Goal: Transaction & Acquisition: Download file/media

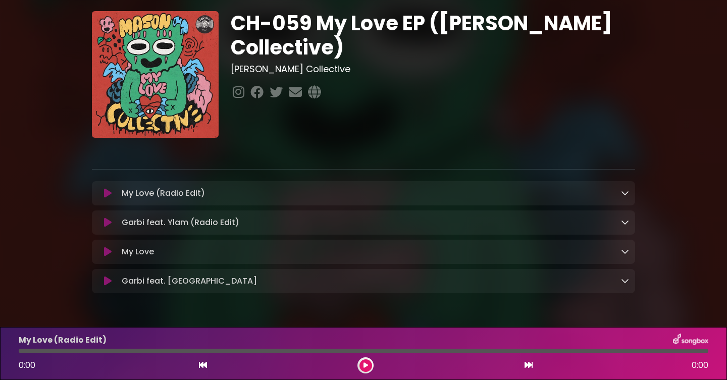
scroll to position [57, 0]
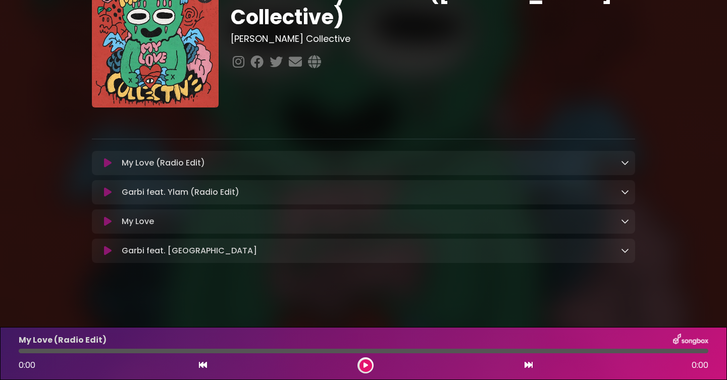
click at [624, 164] on icon at bounding box center [625, 163] width 8 height 8
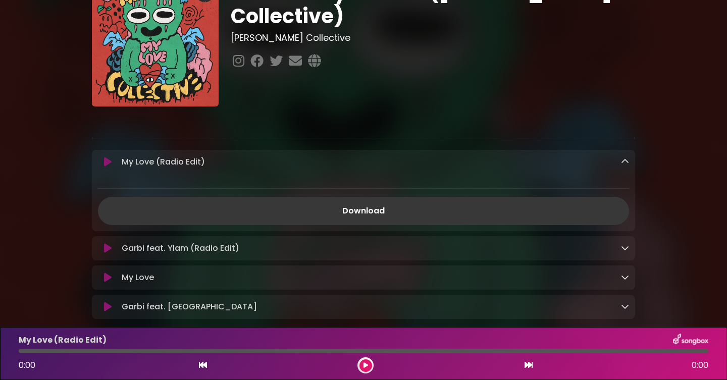
click at [367, 215] on link "Download" at bounding box center [363, 211] width 531 height 28
click at [590, 248] on div "Garbi feat. Ylam (Radio Edit) Loading Track..." at bounding box center [373, 248] width 511 height 12
click at [624, 249] on icon at bounding box center [625, 248] width 8 height 8
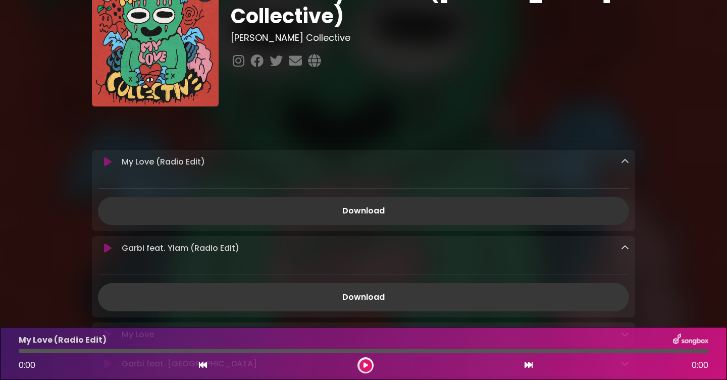
click at [364, 297] on link "Download" at bounding box center [363, 297] width 531 height 28
click at [369, 295] on link "Download" at bounding box center [363, 297] width 531 height 28
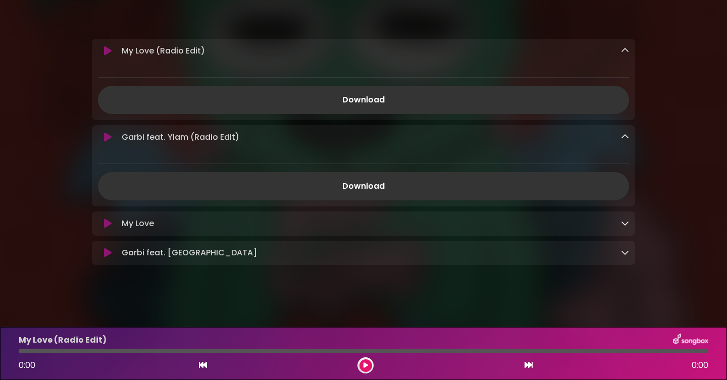
scroll to position [171, 0]
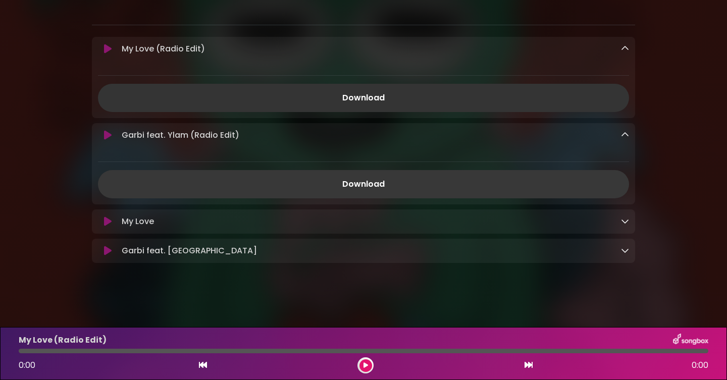
click at [366, 185] on link "Download" at bounding box center [363, 184] width 531 height 28
click at [363, 184] on link "Download" at bounding box center [363, 184] width 531 height 28
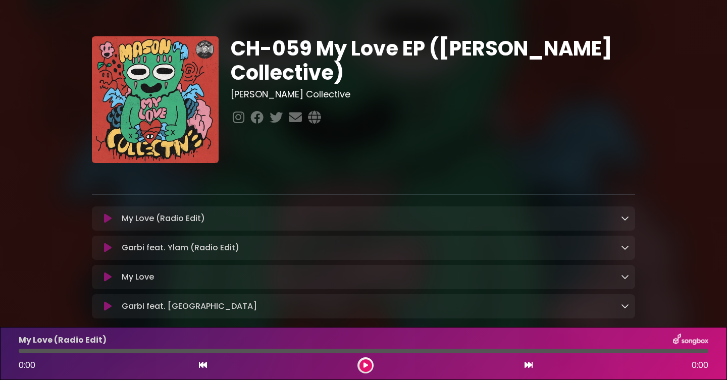
click at [316, 250] on div "Garbi feat. Ylam (Radio Edit) Loading Track..." at bounding box center [373, 248] width 511 height 12
click at [618, 249] on div "Garbi feat. Ylam (Radio Edit) Loading Track..." at bounding box center [373, 248] width 511 height 12
click at [623, 248] on icon at bounding box center [625, 247] width 8 height 8
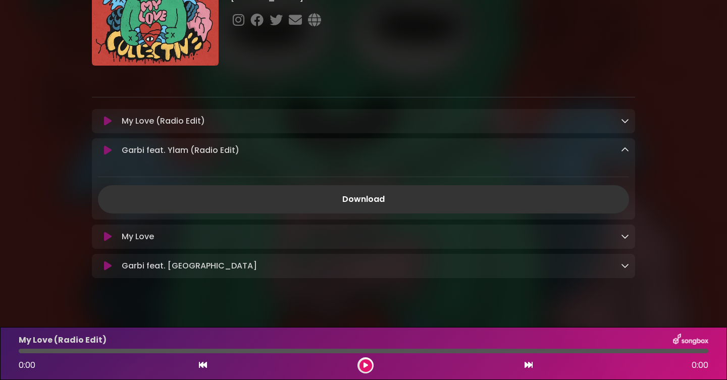
scroll to position [100, 0]
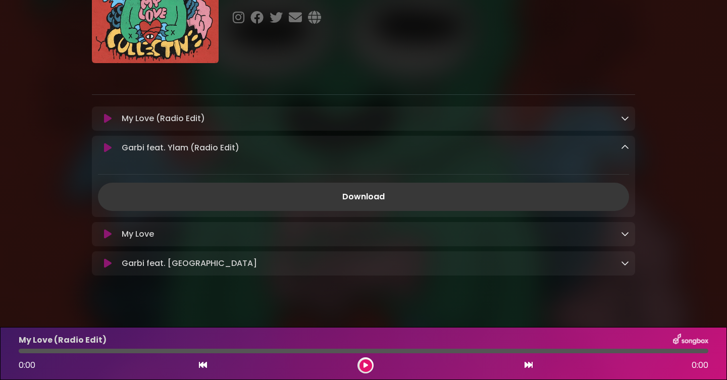
click at [374, 201] on link "Download" at bounding box center [363, 197] width 531 height 28
